Goal: Task Accomplishment & Management: Use online tool/utility

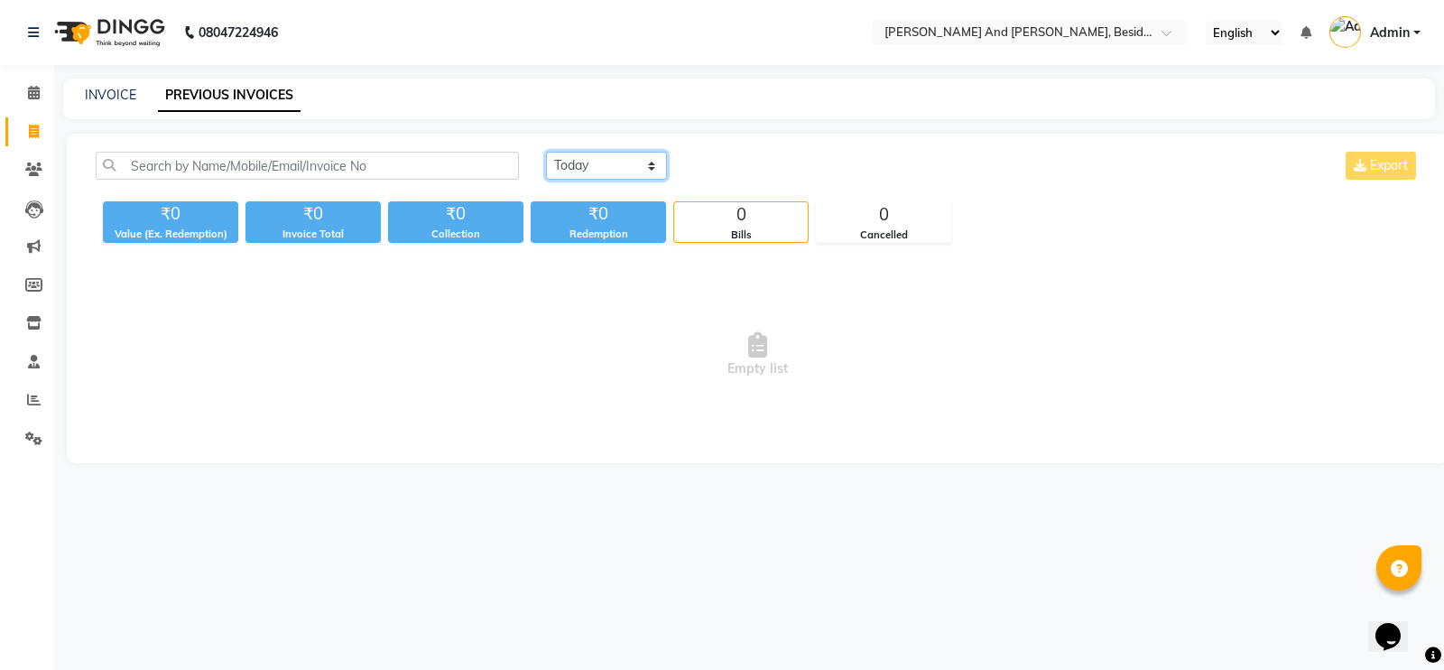
click at [588, 169] on select "[DATE] [DATE] Custom Range" at bounding box center [606, 166] width 121 height 28
select select "range"
click at [546, 152] on select "[DATE] [DATE] Custom Range" at bounding box center [606, 166] width 121 height 28
click at [663, 160] on select "[DATE] [DATE] Custom Range" at bounding box center [613, 167] width 135 height 28
click at [744, 171] on input "[DATE]" at bounding box center [753, 165] width 126 height 25
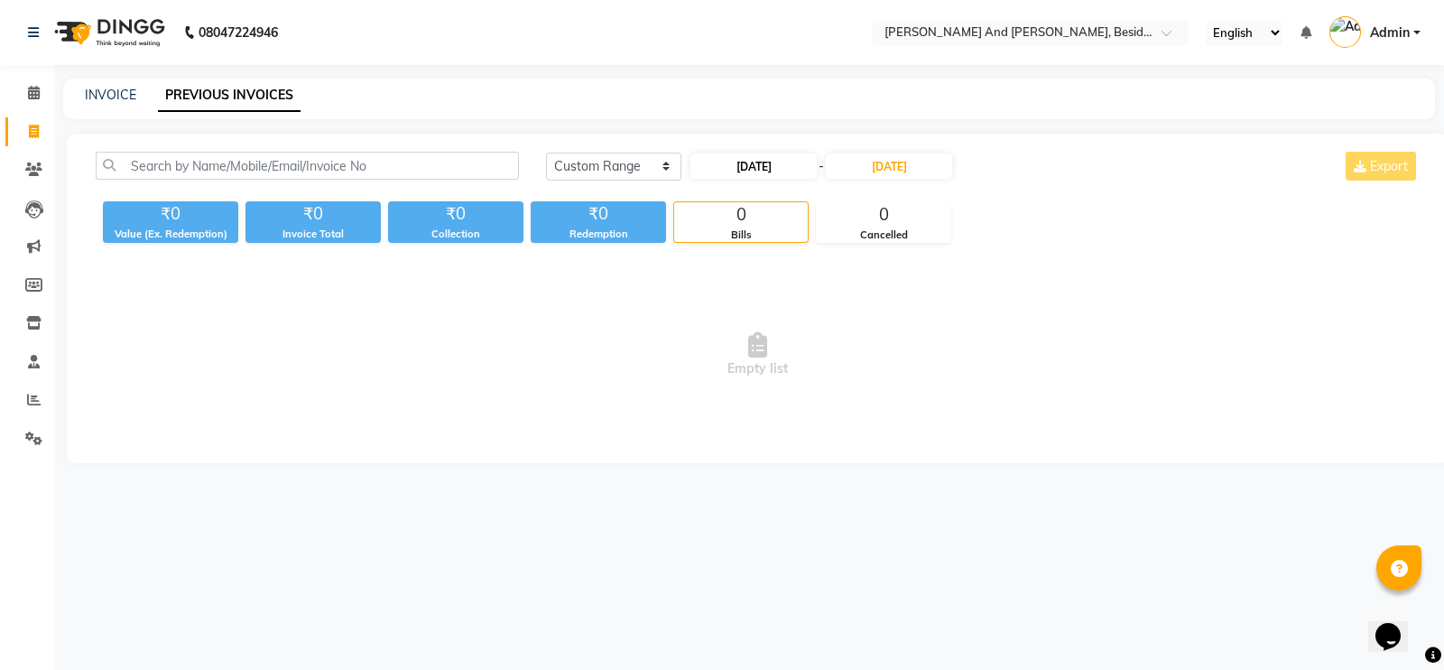
select select "9"
select select "2025"
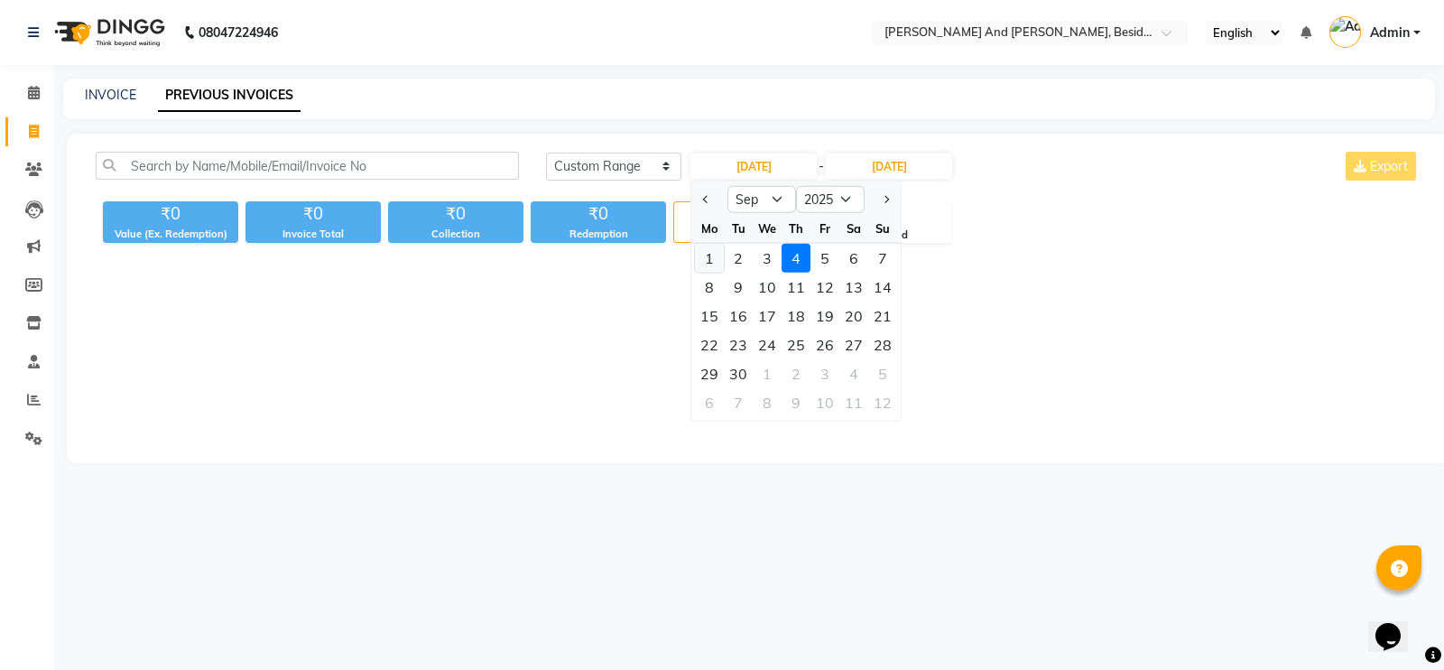
click at [701, 254] on div "1" at bounding box center [709, 258] width 29 height 29
type input "[DATE]"
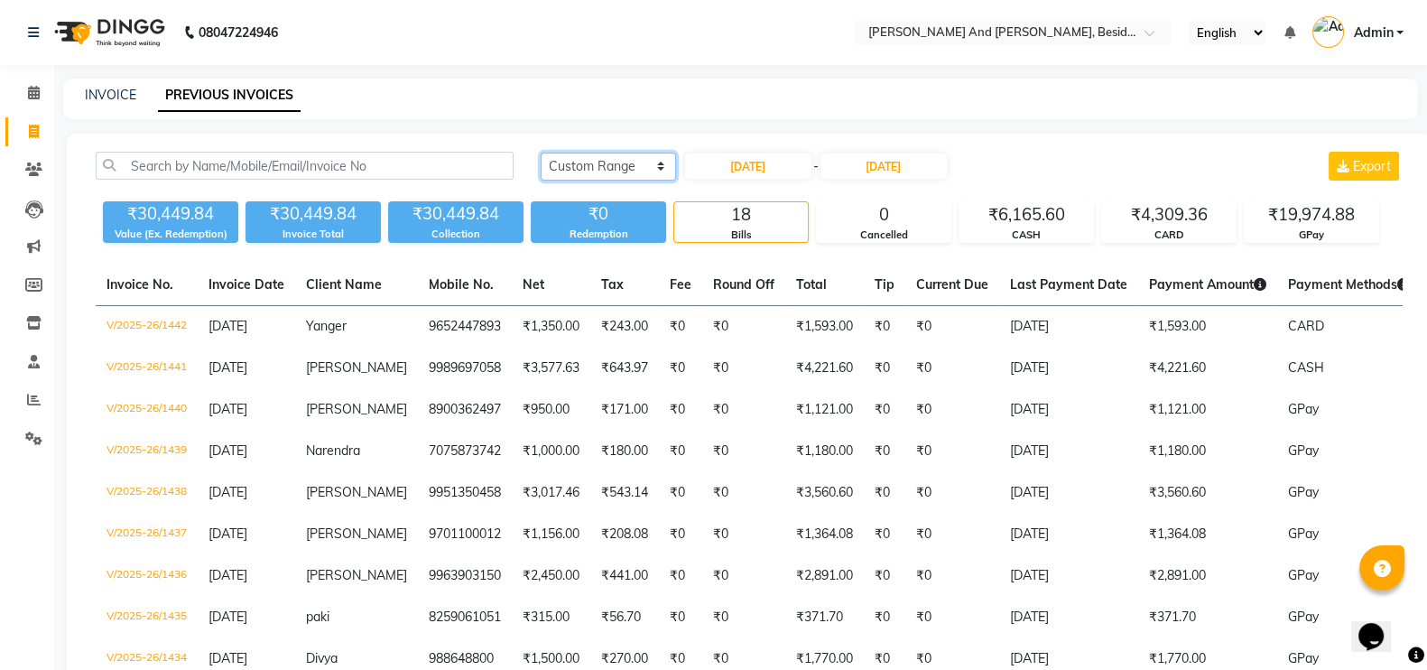
click at [653, 171] on select "[DATE] [DATE] Custom Range" at bounding box center [608, 167] width 135 height 28
click at [727, 162] on input "[DATE]" at bounding box center [748, 165] width 126 height 25
select select "9"
select select "2025"
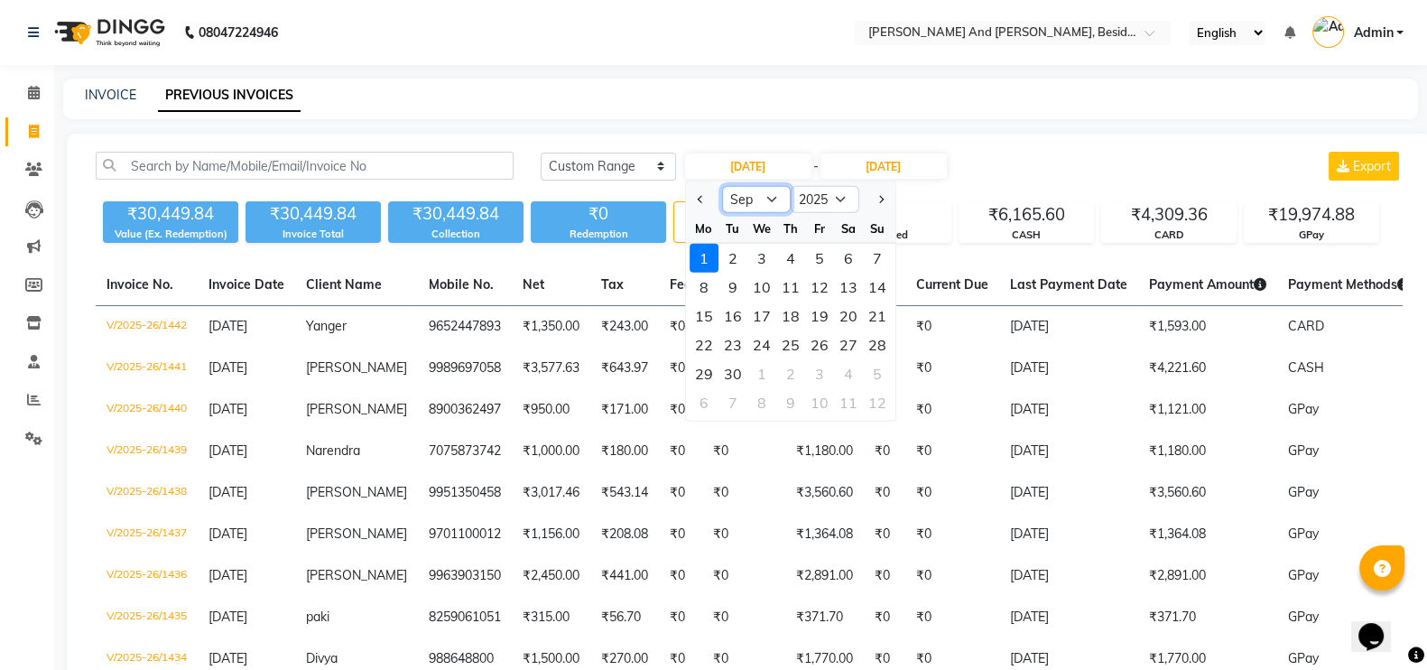
click at [760, 202] on select "Jan Feb Mar Apr May Jun [DATE] Aug Sep Oct Nov Dec" at bounding box center [756, 199] width 69 height 27
select select "8"
click at [722, 186] on select "Jan Feb Mar Apr May Jun [DATE] Aug Sep Oct Nov Dec" at bounding box center [756, 199] width 69 height 27
click at [906, 165] on input "[DATE]" at bounding box center [883, 165] width 126 height 25
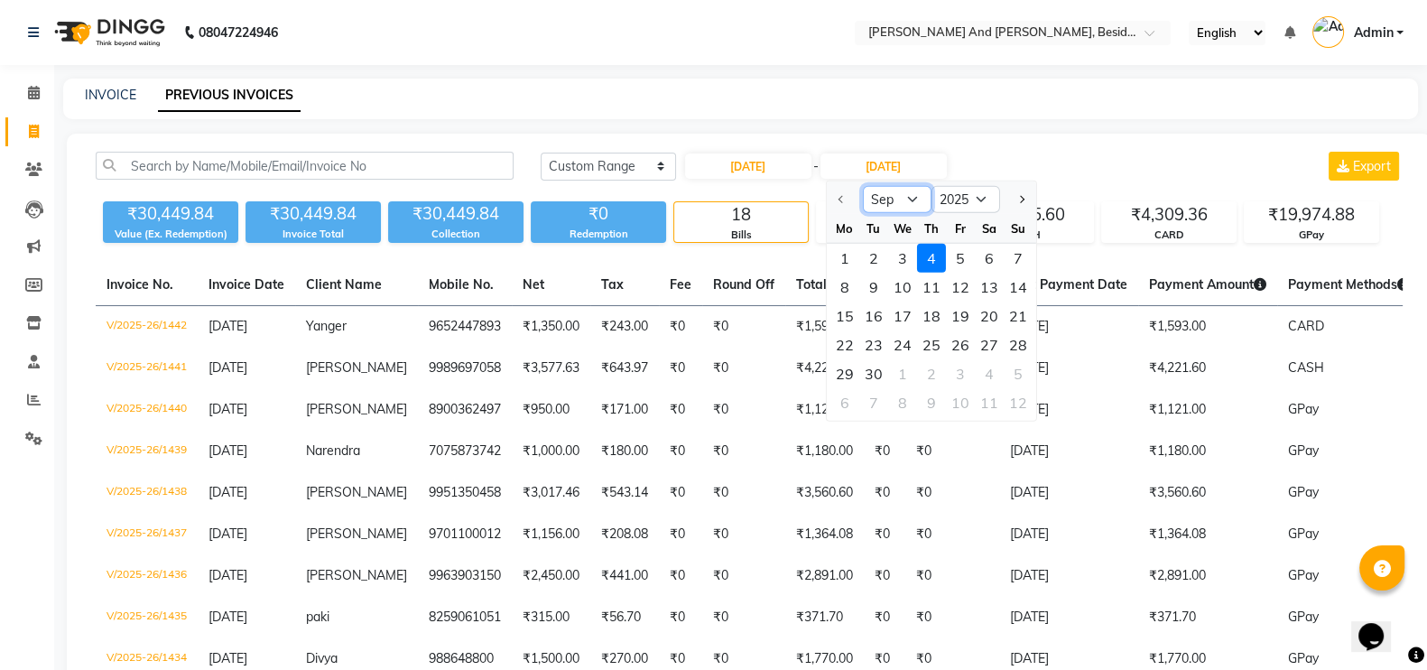
click at [900, 200] on select "Sep Oct Nov Dec" at bounding box center [896, 199] width 69 height 27
click at [883, 169] on input "[DATE]" at bounding box center [883, 165] width 126 height 25
click at [794, 182] on div "[DATE] [DATE] Custom Range [DATE] - [DATE] Sep Oct Nov [DATE] 2026 2027 2028 20…" at bounding box center [971, 173] width 889 height 42
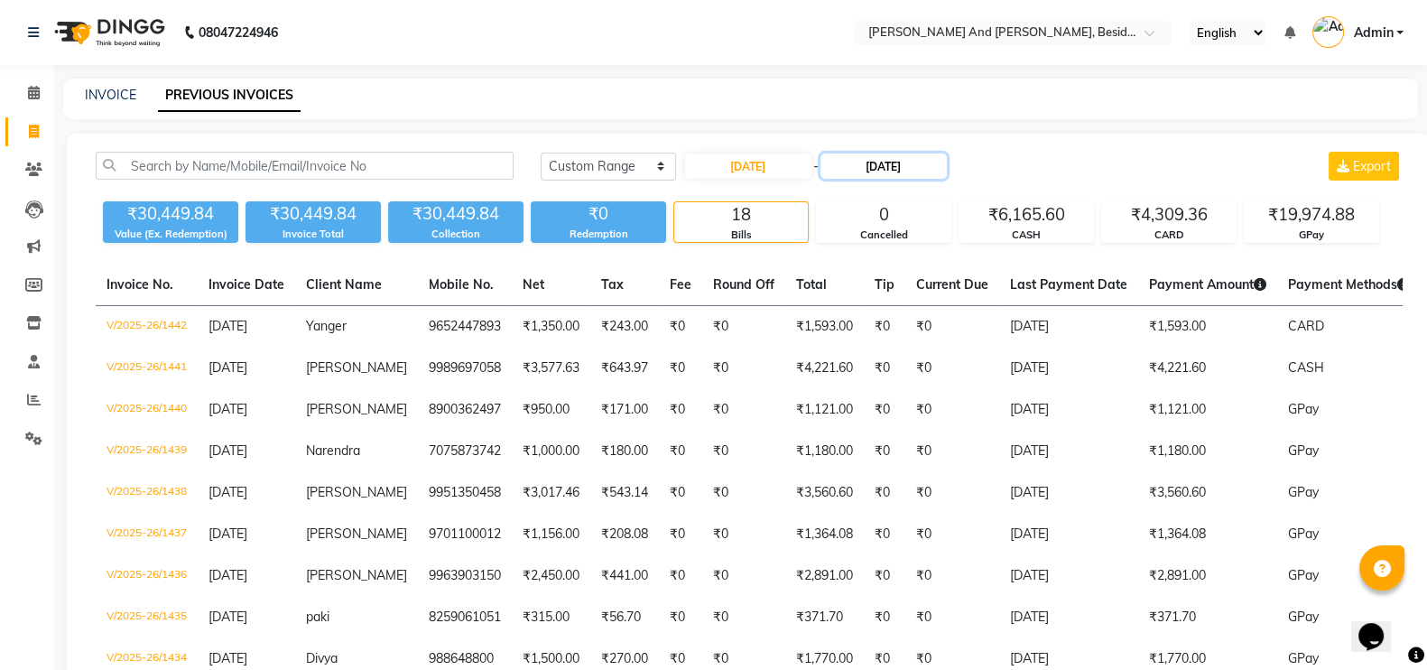
click at [866, 161] on input "[DATE]" at bounding box center [883, 165] width 126 height 25
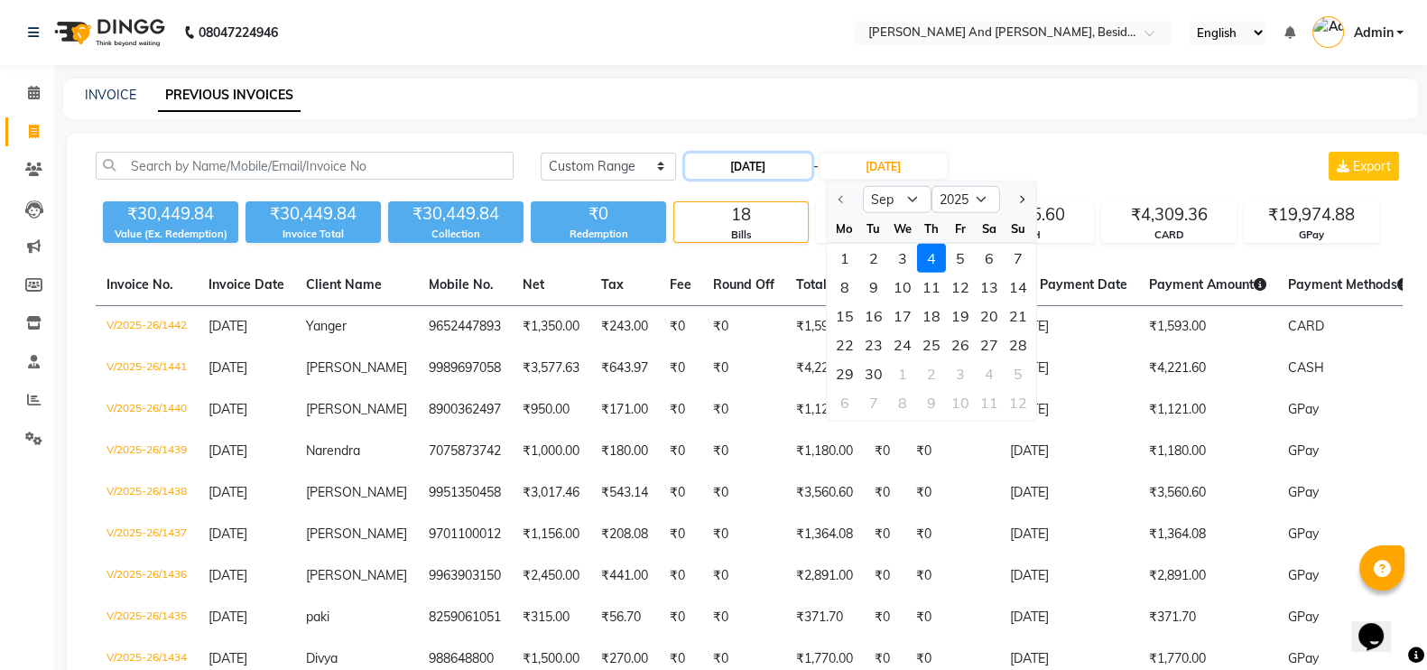
click at [744, 167] on input "[DATE]" at bounding box center [748, 165] width 126 height 25
select select "9"
select select "2025"
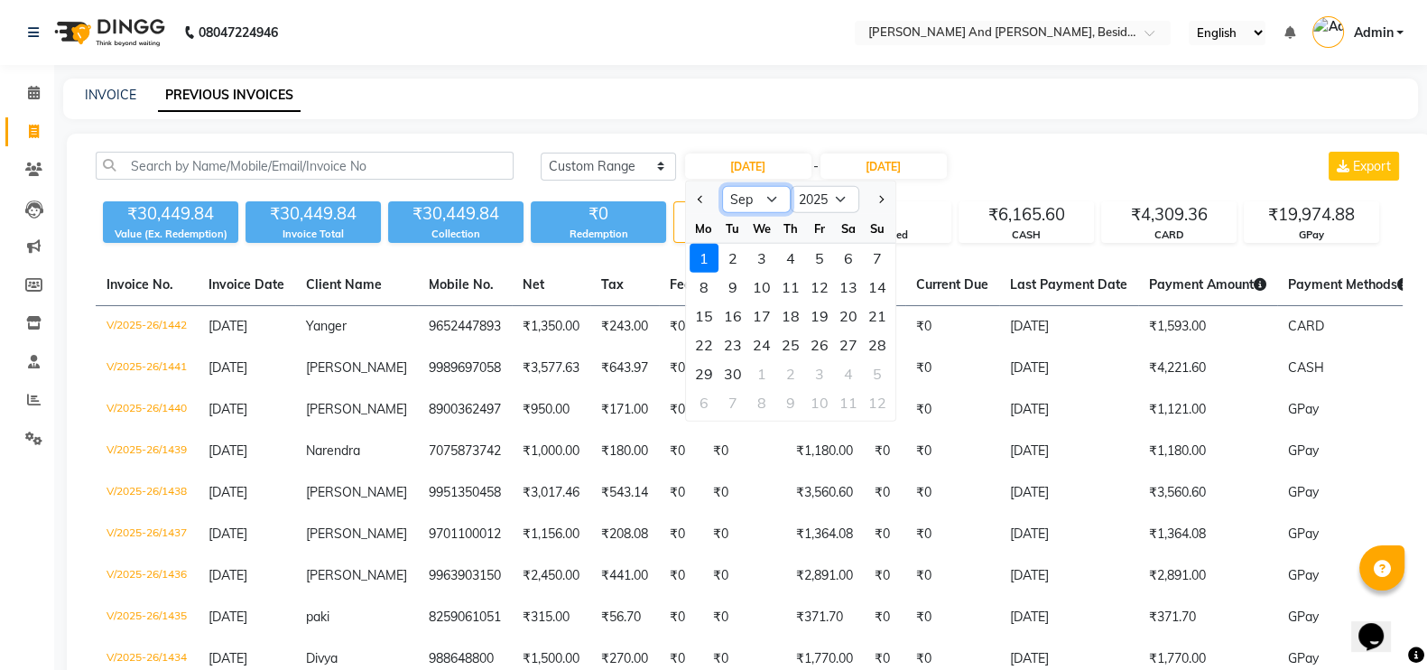
click at [749, 199] on select "Jan Feb Mar Apr May Jun [DATE] Aug Sep Oct Nov Dec" at bounding box center [756, 199] width 69 height 27
select select "8"
click at [722, 186] on select "Jan Feb Mar Apr May Jun [DATE] Aug Sep Oct Nov Dec" at bounding box center [756, 199] width 69 height 27
click at [818, 258] on div "1" at bounding box center [819, 258] width 29 height 29
type input "[DATE]"
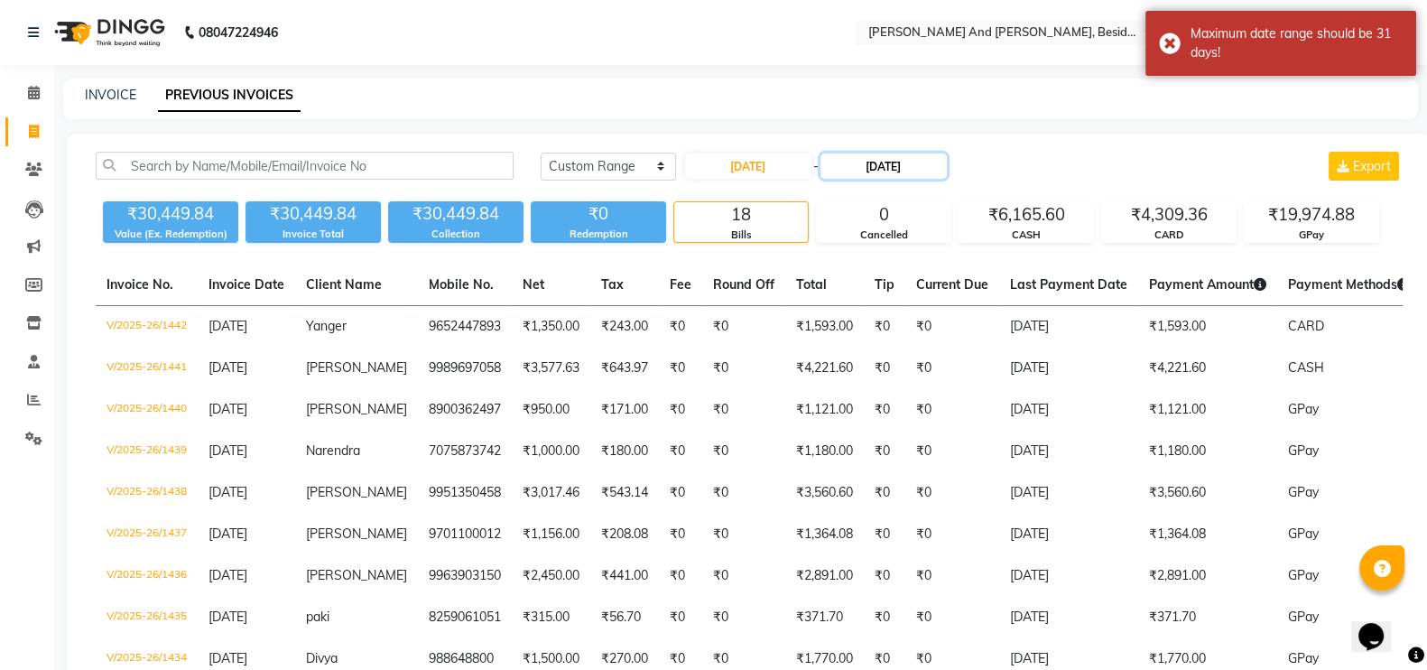
click at [872, 166] on input "[DATE]" at bounding box center [883, 165] width 126 height 25
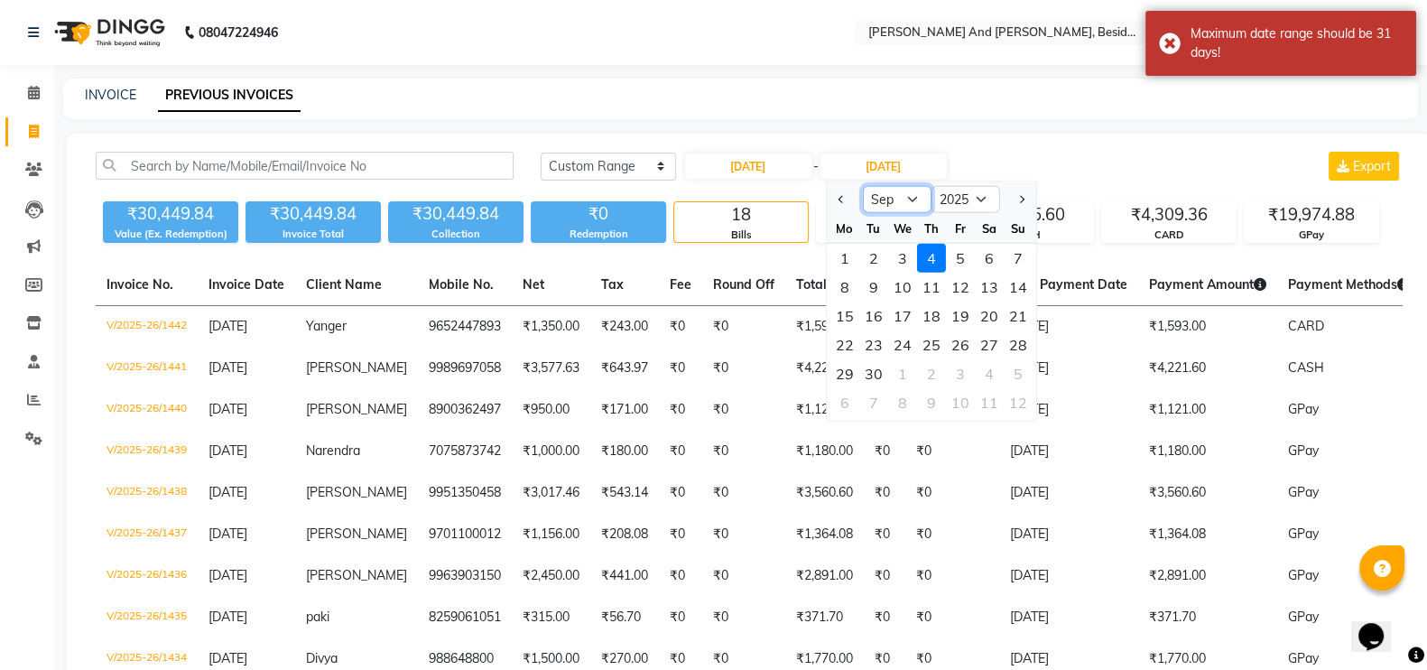
click at [900, 194] on select "Aug Sep Oct Nov Dec" at bounding box center [896, 199] width 69 height 27
select select "8"
click at [862, 186] on select "Aug Sep Oct Nov Dec" at bounding box center [896, 199] width 69 height 27
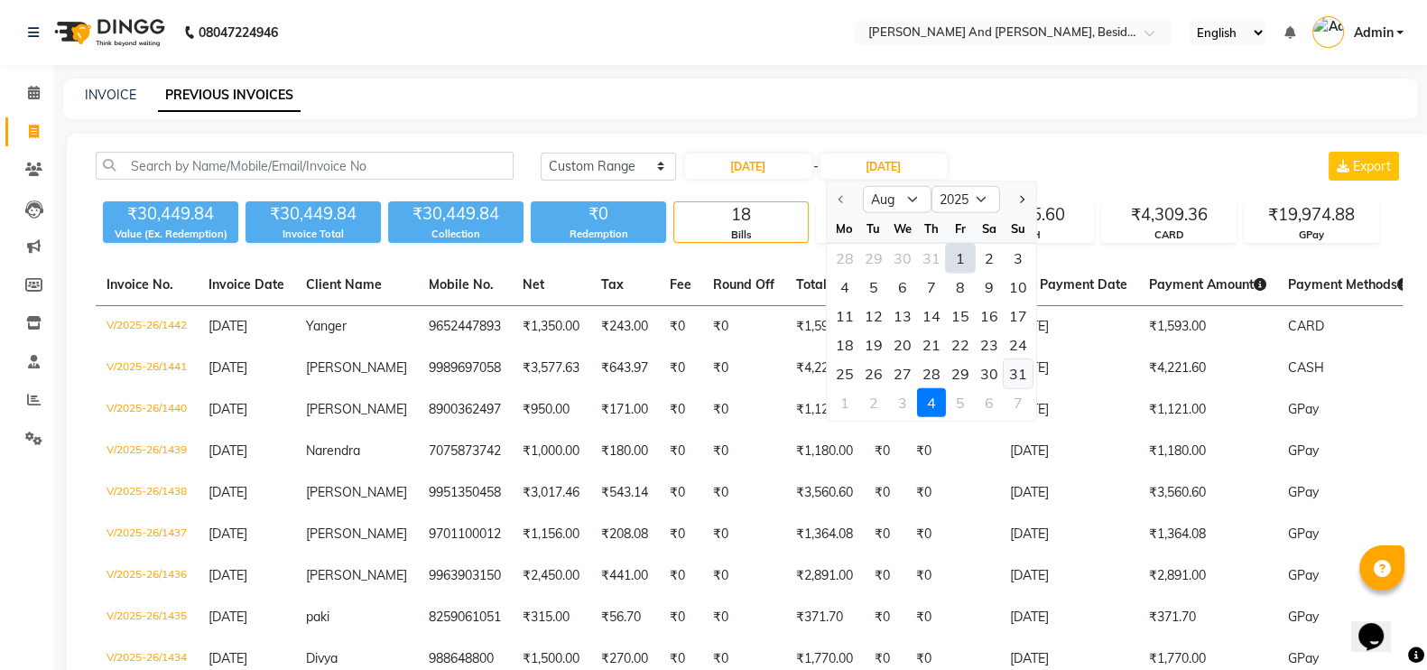
click at [1015, 381] on div "31" at bounding box center [1017, 373] width 29 height 29
type input "[DATE]"
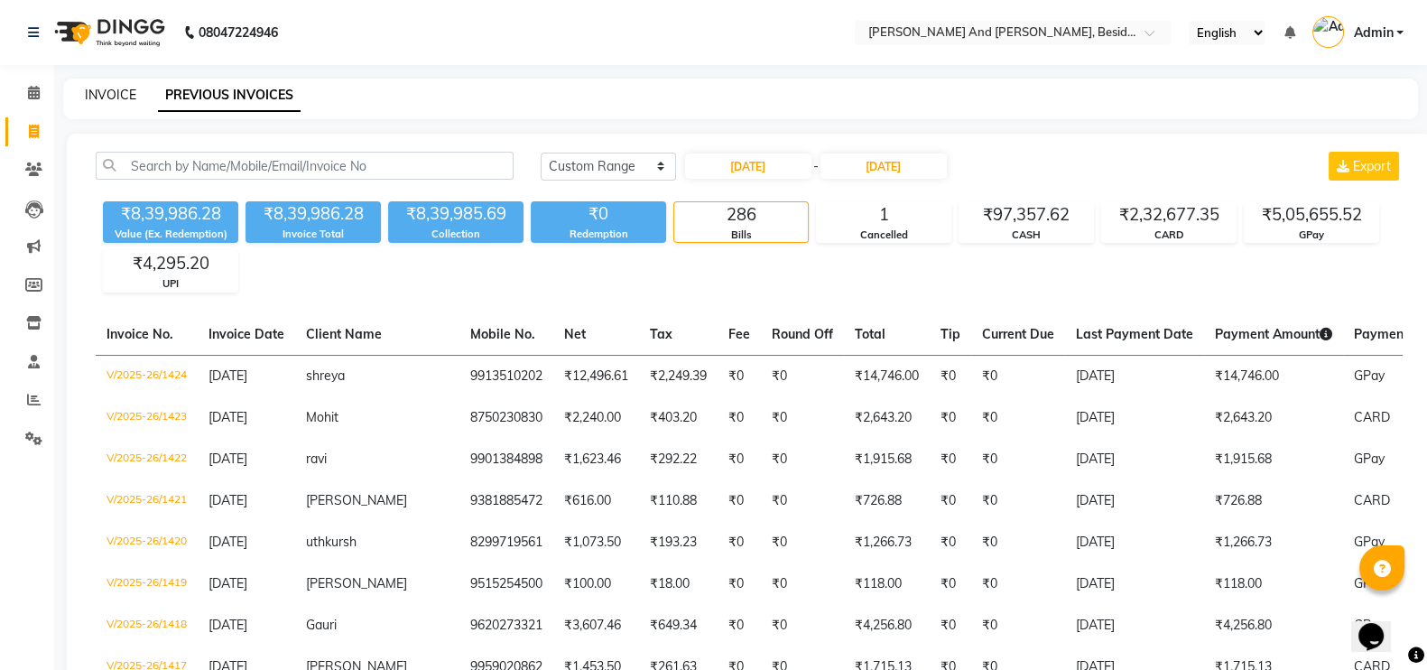
click at [110, 92] on link "INVOICE" at bounding box center [110, 95] width 51 height 16
select select "service"
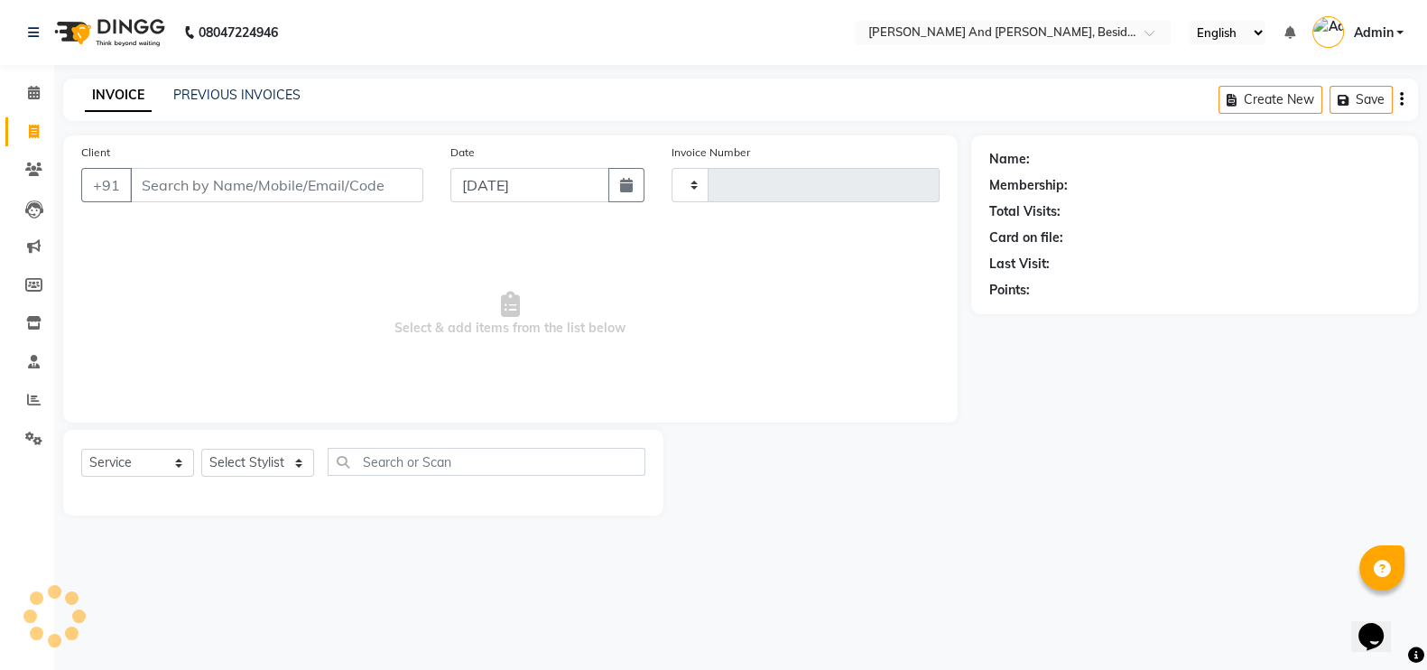
type input "1443"
select select "4907"
click at [191, 94] on link "PREVIOUS INVOICES" at bounding box center [236, 95] width 127 height 16
